Goal: Task Accomplishment & Management: Manage account settings

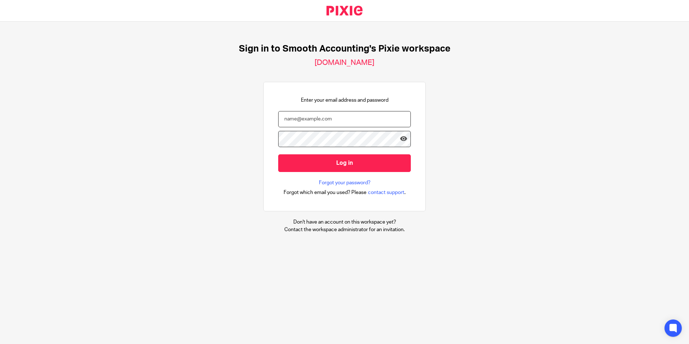
type input "fran@smoothaccounting.co.uk"
click at [629, 77] on div "Sign in to Smooth Accounting's Pixie workspace smoothaccounting.usepixie.net En…" at bounding box center [344, 138] width 689 height 233
click at [396, 139] on keeper-lock "Open Keeper Popup" at bounding box center [400, 138] width 9 height 9
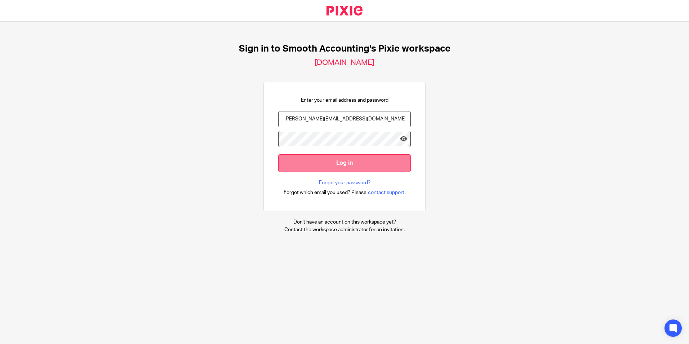
click at [351, 165] on input "Log in" at bounding box center [344, 163] width 133 height 18
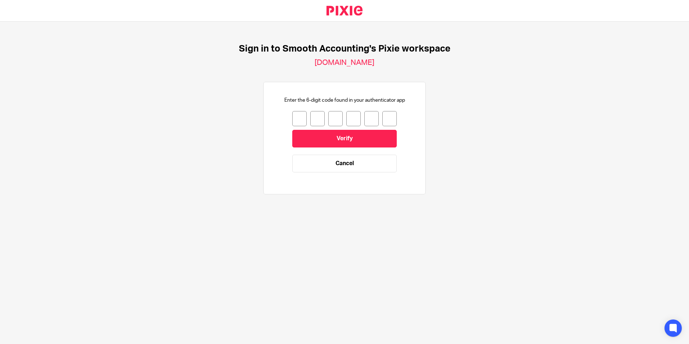
click at [292, 121] on input "number" at bounding box center [299, 118] width 14 height 15
type input "1"
type input "4"
type input "6"
type input "7"
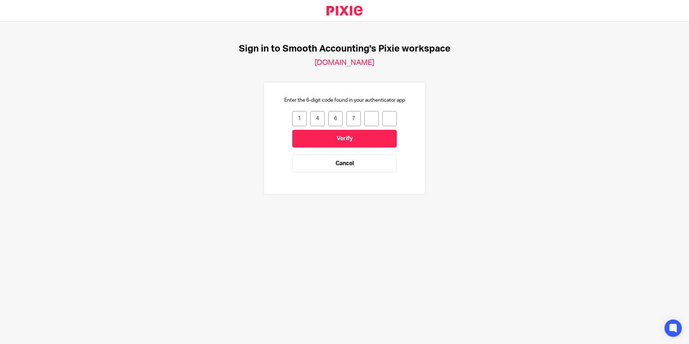
type input "6"
type input "1"
click at [336, 134] on input "Verify" at bounding box center [344, 139] width 104 height 18
